Goal: Transaction & Acquisition: Purchase product/service

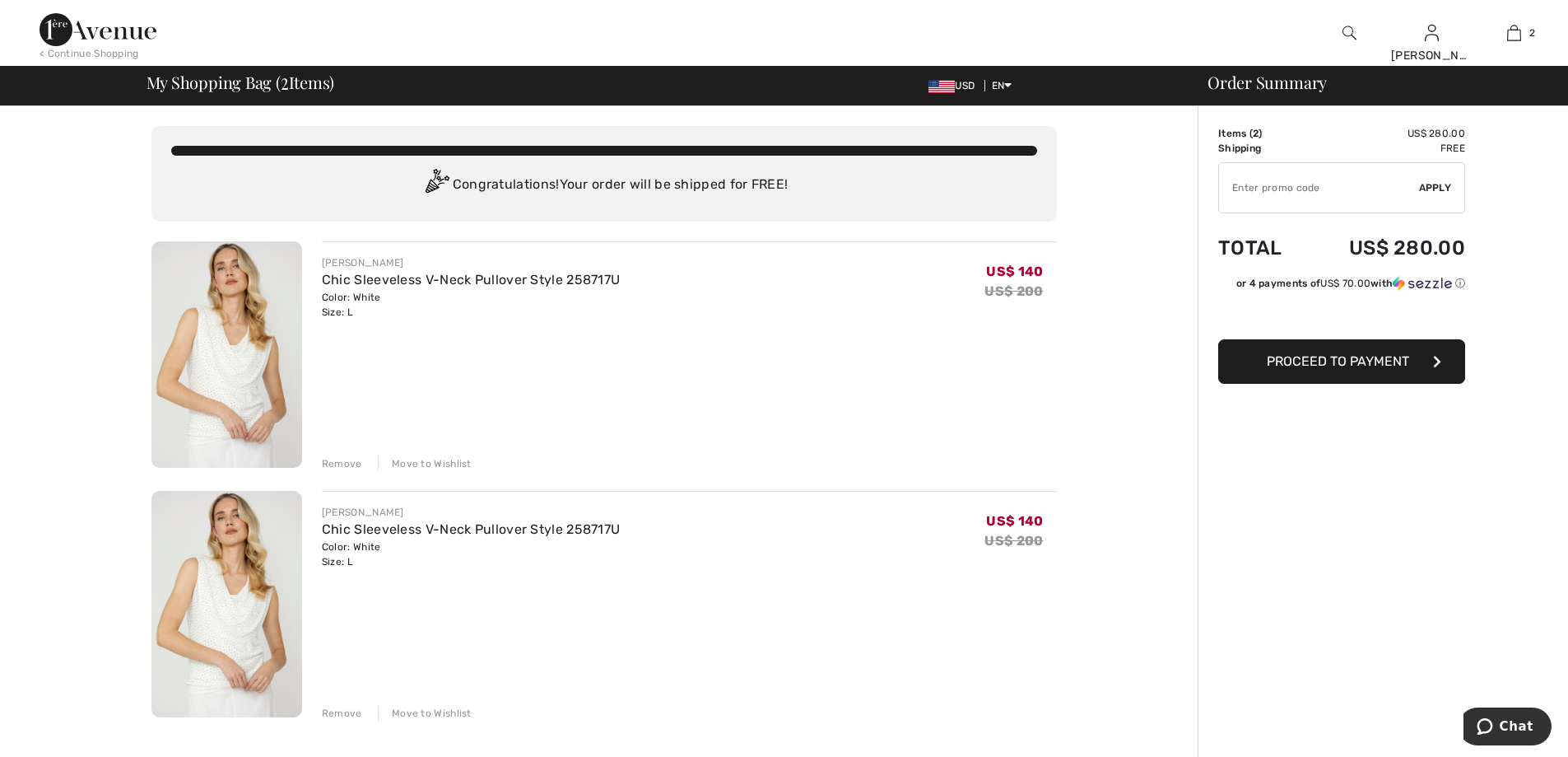
click at [335, 708] on div "Remove" at bounding box center [342, 713] width 40 height 15
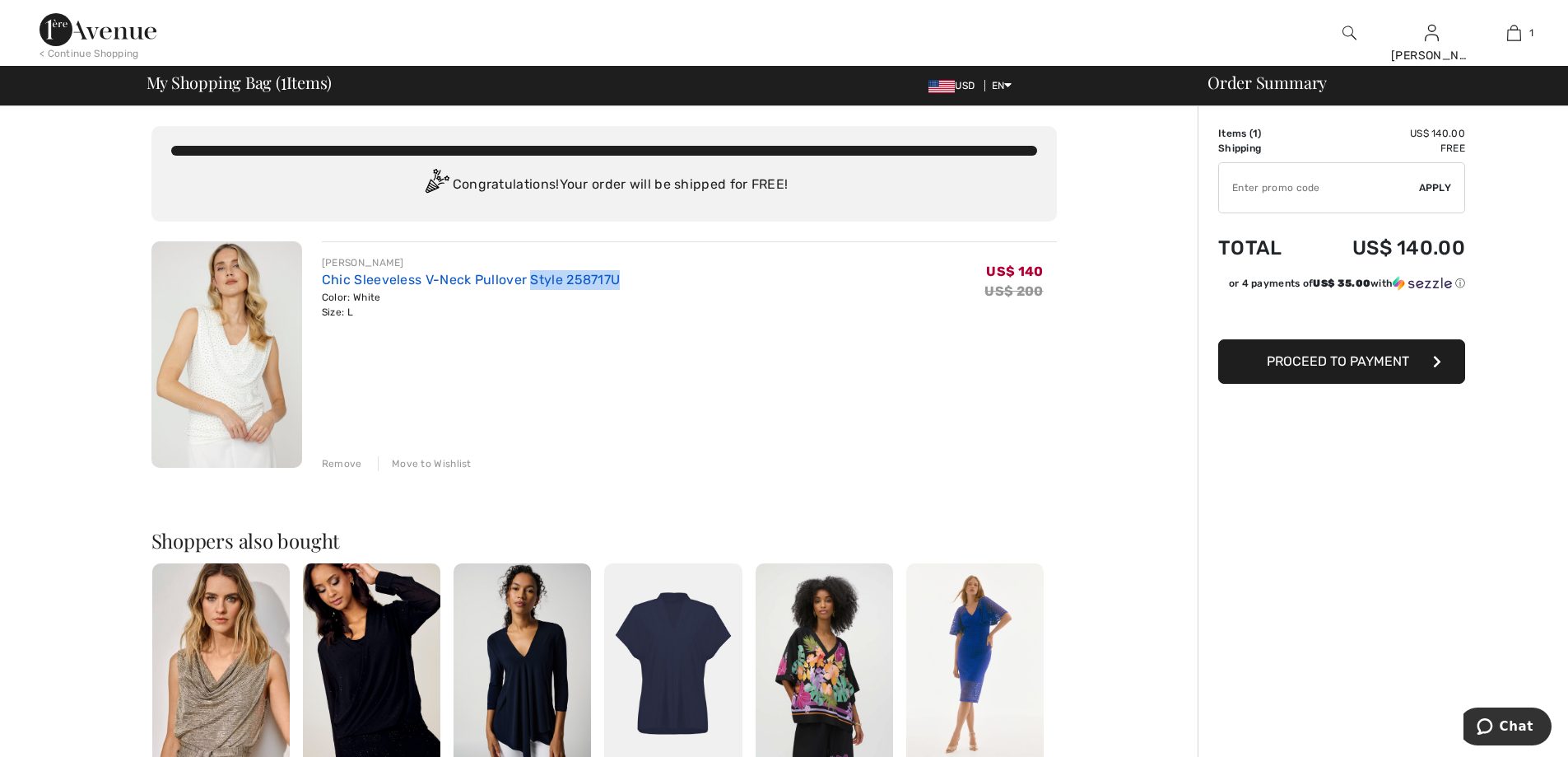
drag, startPoint x: 621, startPoint y: 277, endPoint x: 531, endPoint y: 275, distance: 90.0
click at [531, 275] on div "FRANK LYMAN Chic Sleeveless V-Neck Pullover Style 258717U Color: White Size: L …" at bounding box center [689, 287] width 735 height 64
copy link "Style 258717U"
click at [1360, 365] on span "Proceed to Payment" at bounding box center [1337, 361] width 142 height 15
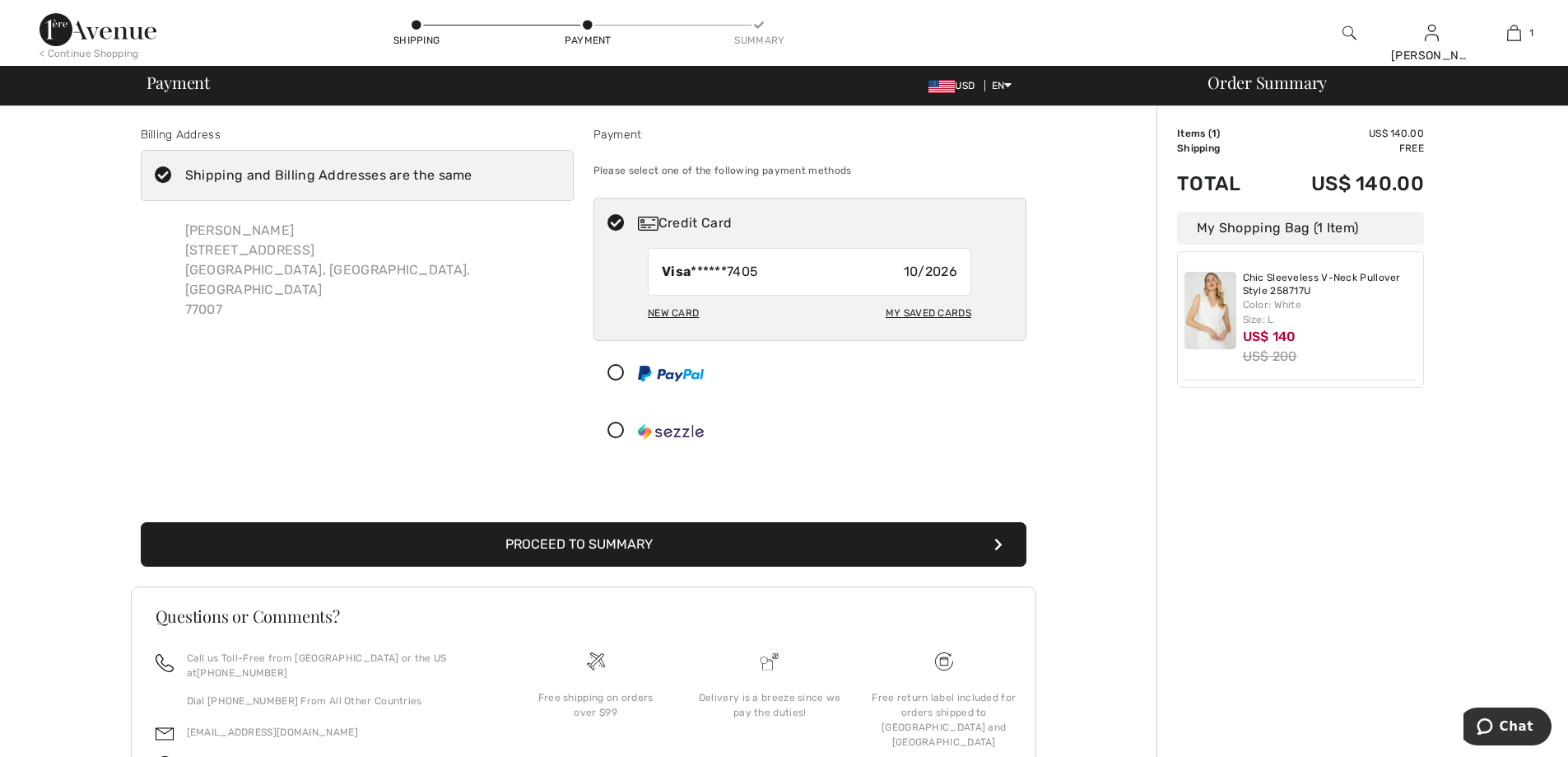
click at [674, 311] on div "New Card" at bounding box center [674, 313] width 51 height 28
radio input "true"
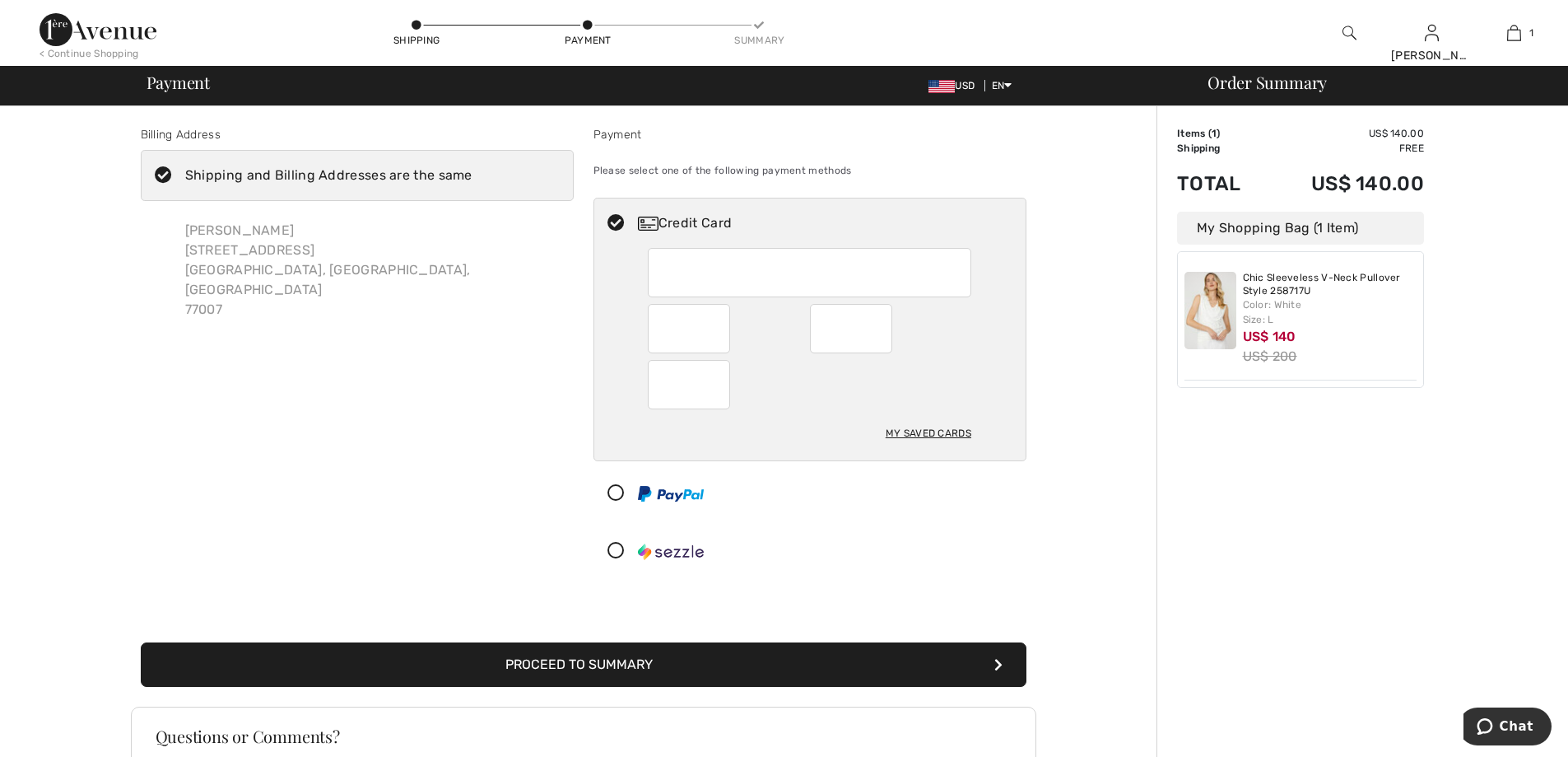
click at [586, 657] on button "Proceed to Summary" at bounding box center [583, 665] width 886 height 45
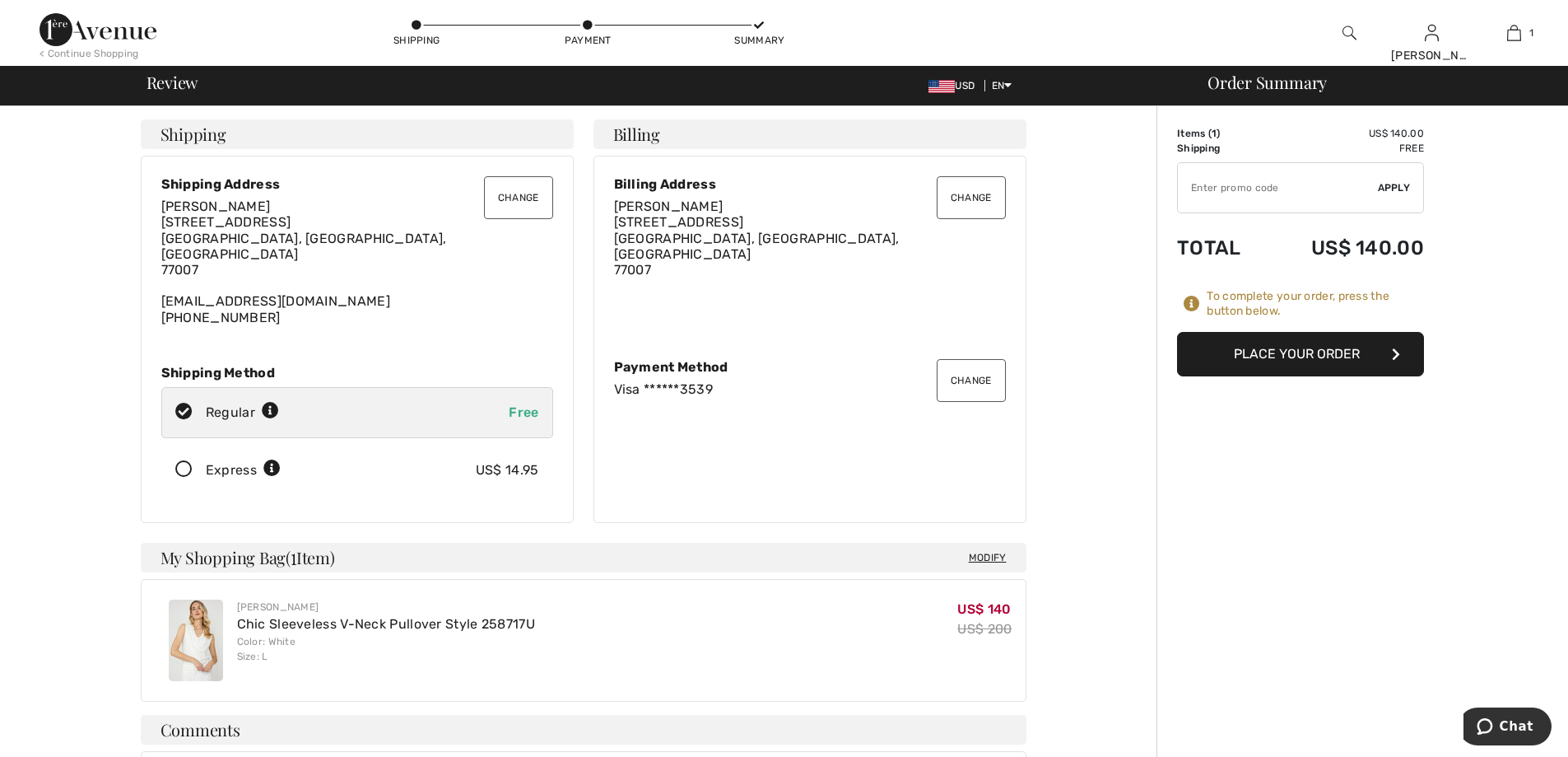
click at [1308, 346] on button "Place Your Order" at bounding box center [1300, 354] width 247 height 45
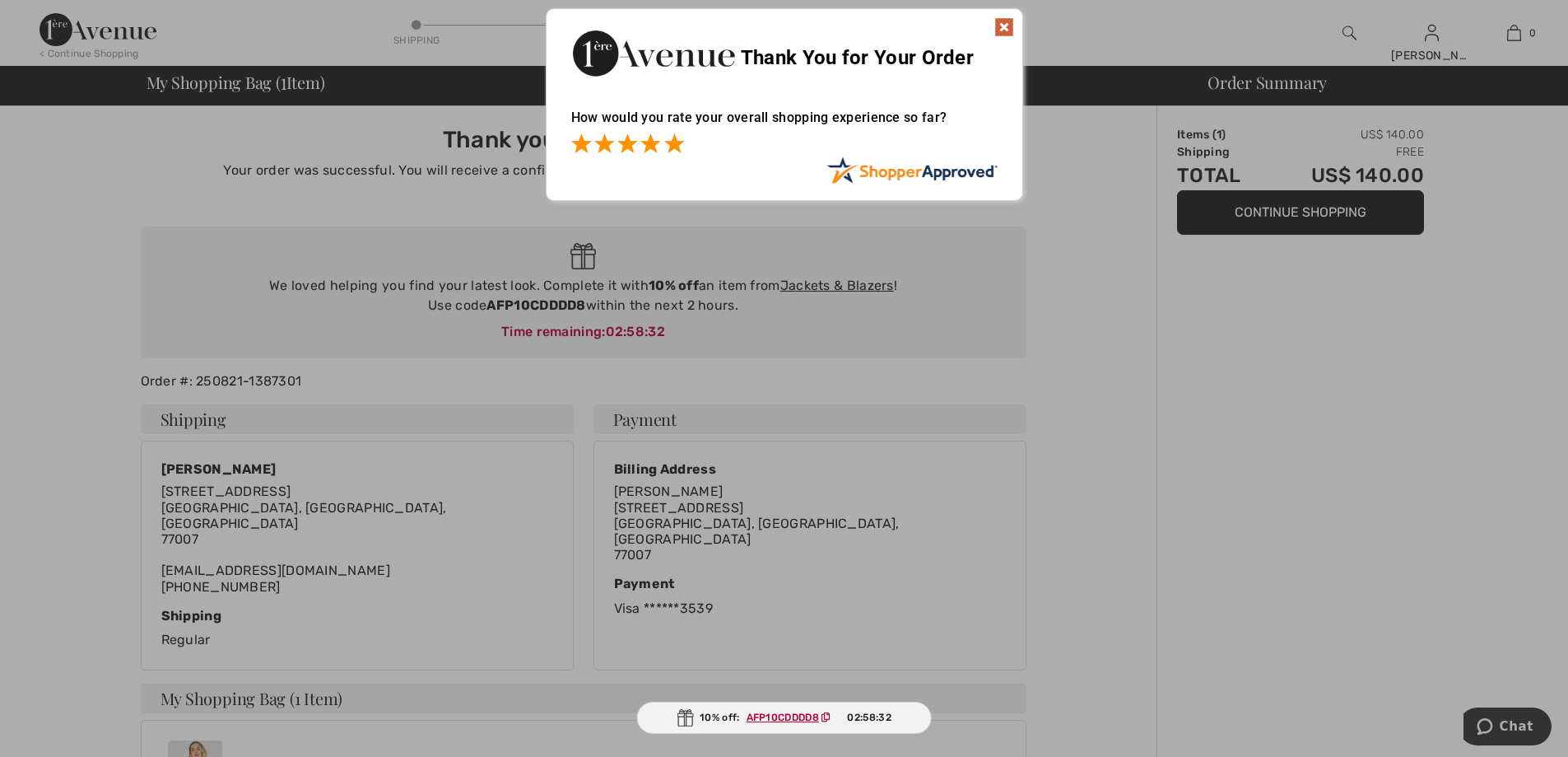
click at [670, 143] on span at bounding box center [674, 143] width 20 height 20
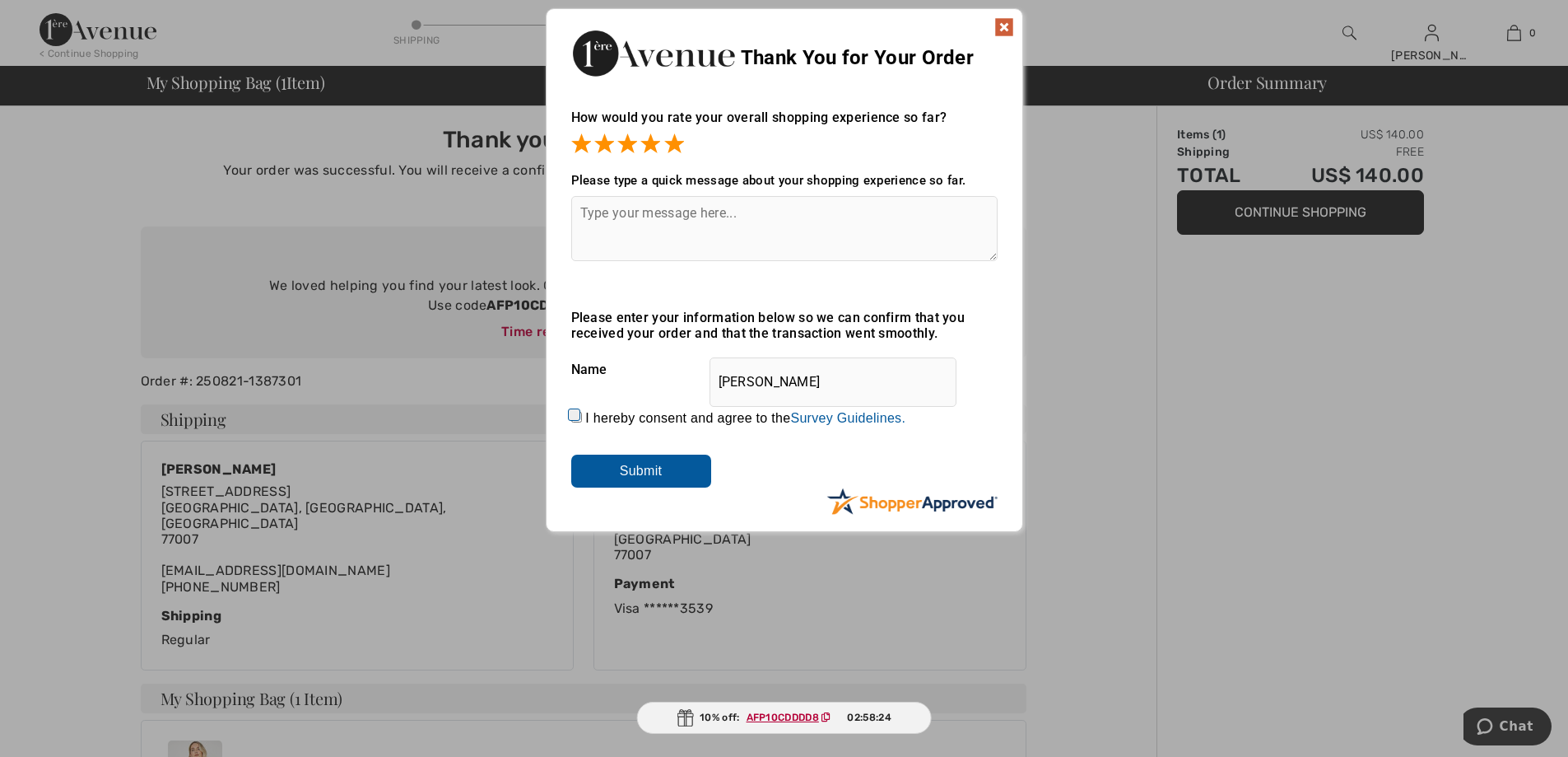
click at [622, 214] on textarea at bounding box center [784, 229] width 426 height 65
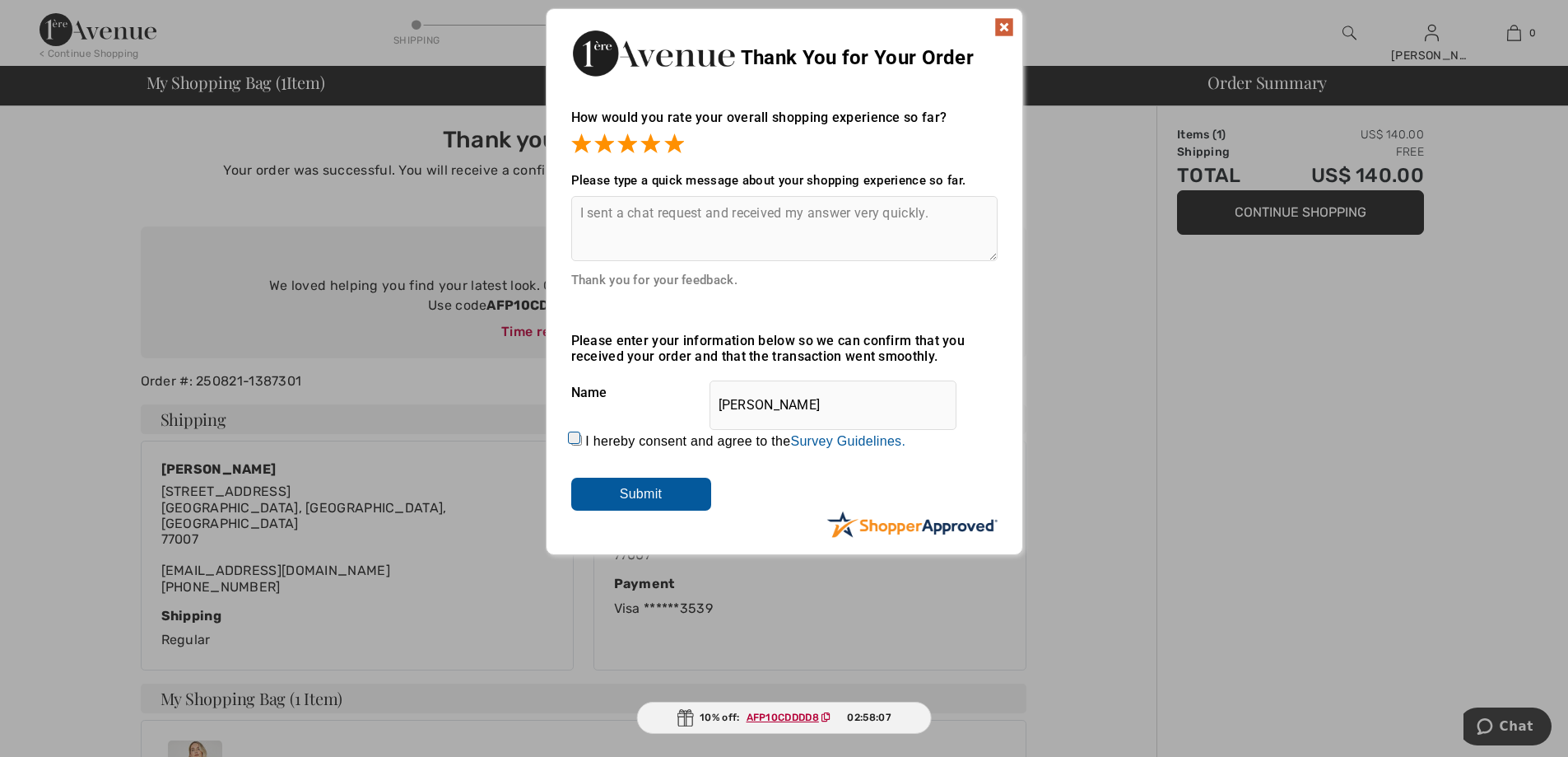
type textarea "I sent a chat request and received my answer very quickly."
click at [577, 439] on input "I hereby consent and agree to the By submitting a review, you grant permission …" at bounding box center [576, 440] width 10 height 10
checkbox input "true"
click at [647, 493] on input "Submit" at bounding box center [641, 494] width 140 height 33
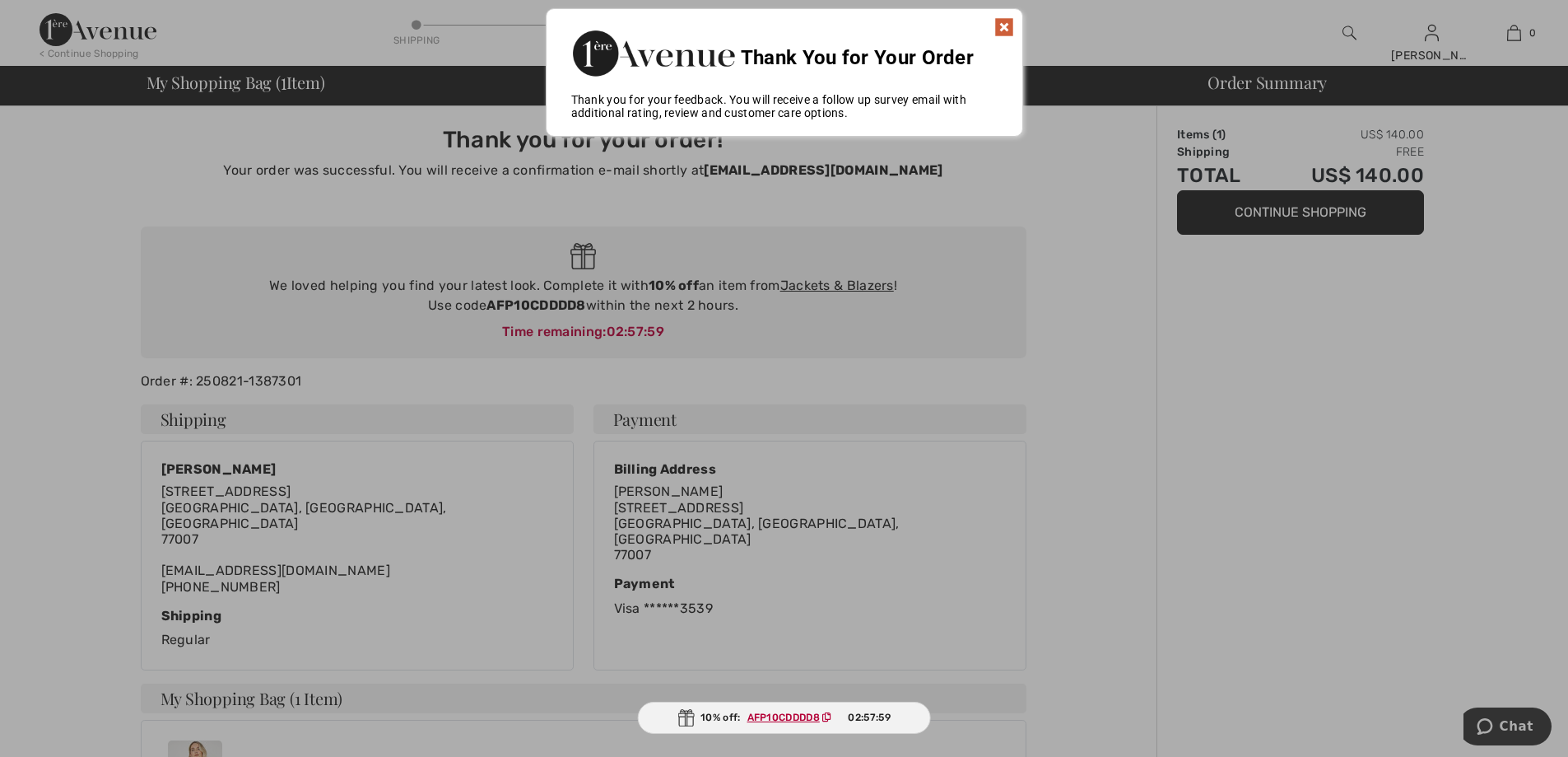
click at [1006, 23] on img at bounding box center [1004, 27] width 20 height 20
